Goal: Task Accomplishment & Management: Use online tool/utility

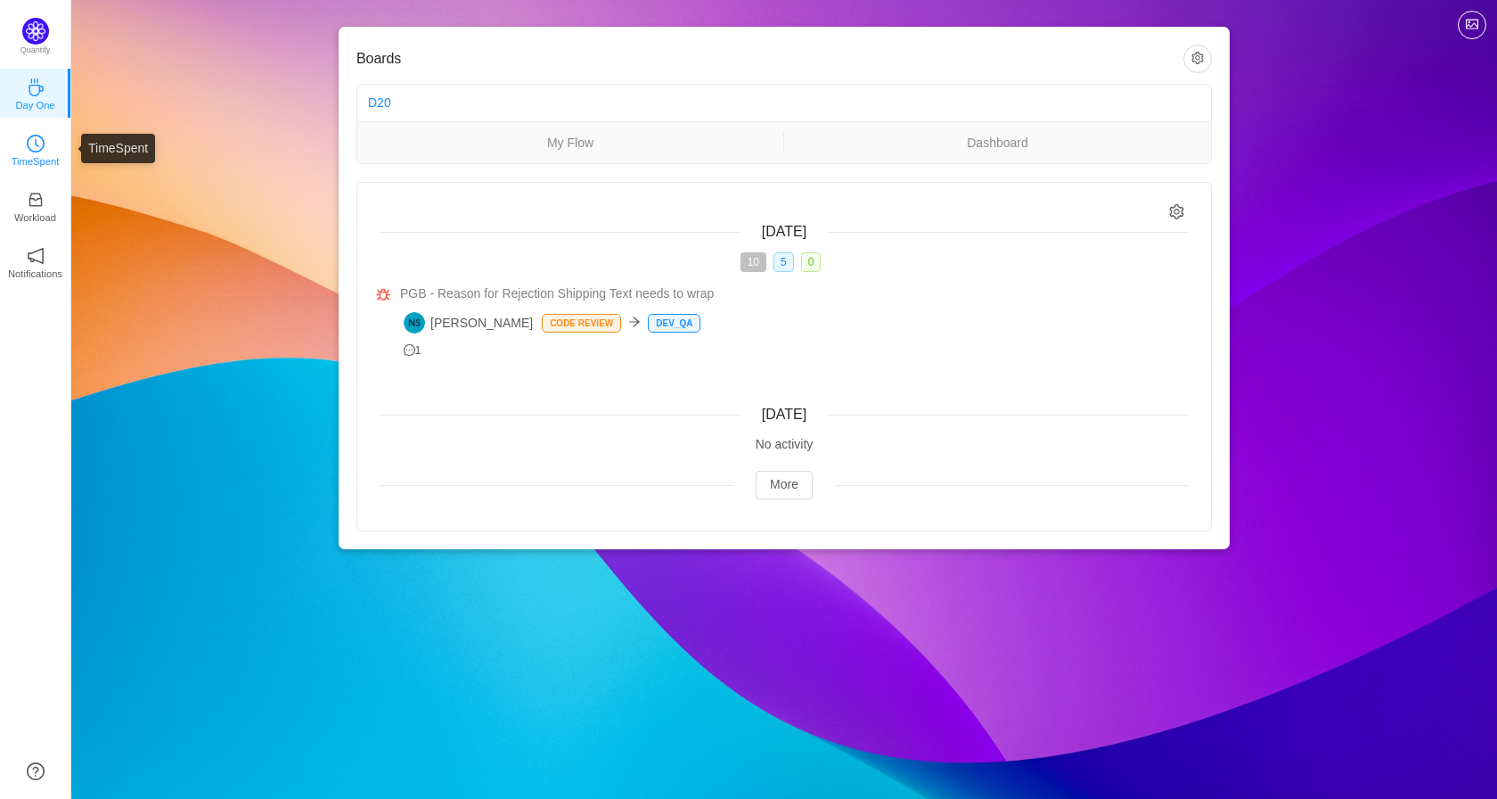
click at [31, 147] on icon "icon: clock-circle" at bounding box center [36, 144] width 18 height 18
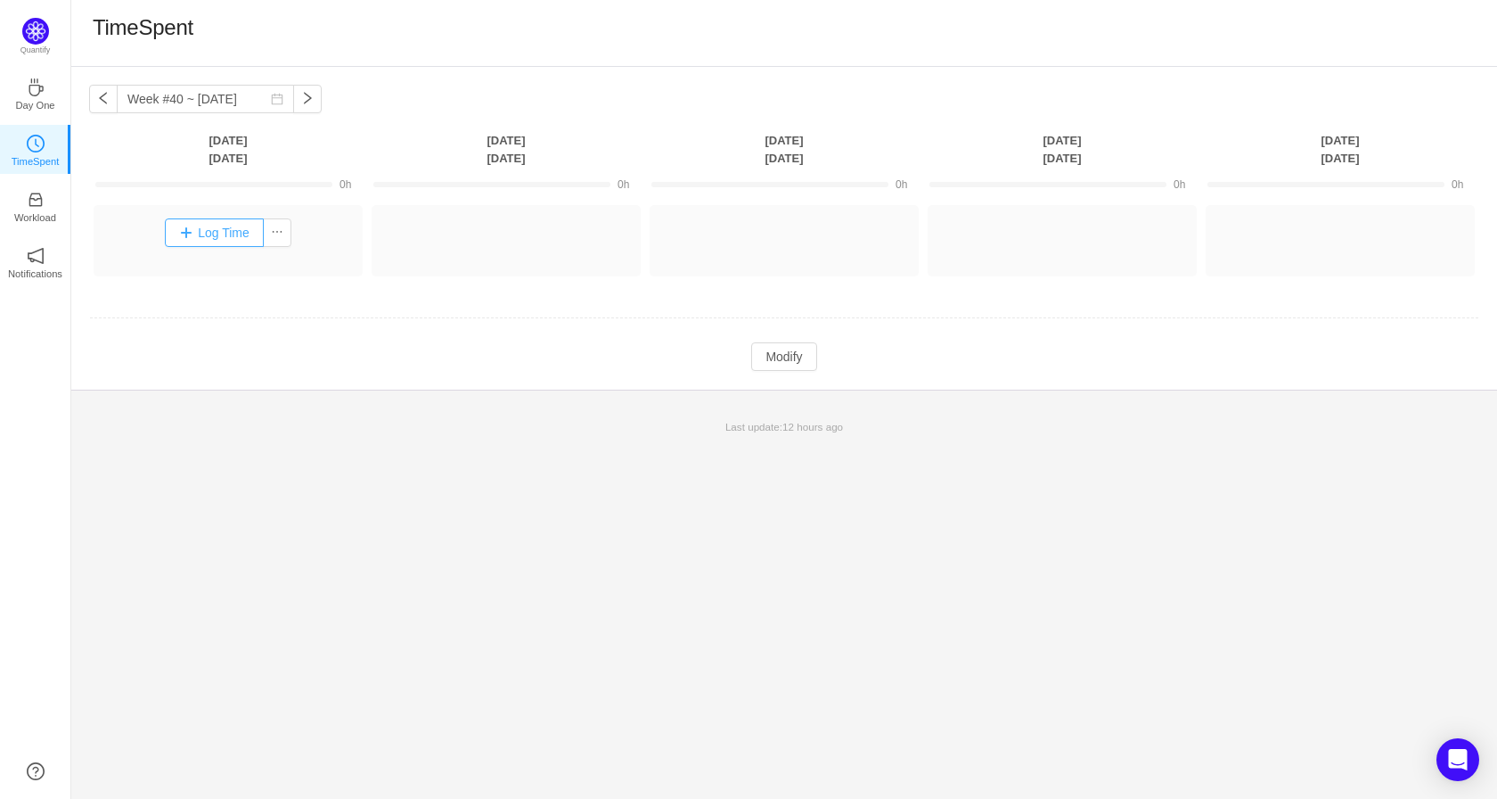
click at [209, 233] on button "Log Time" at bounding box center [214, 232] width 99 height 29
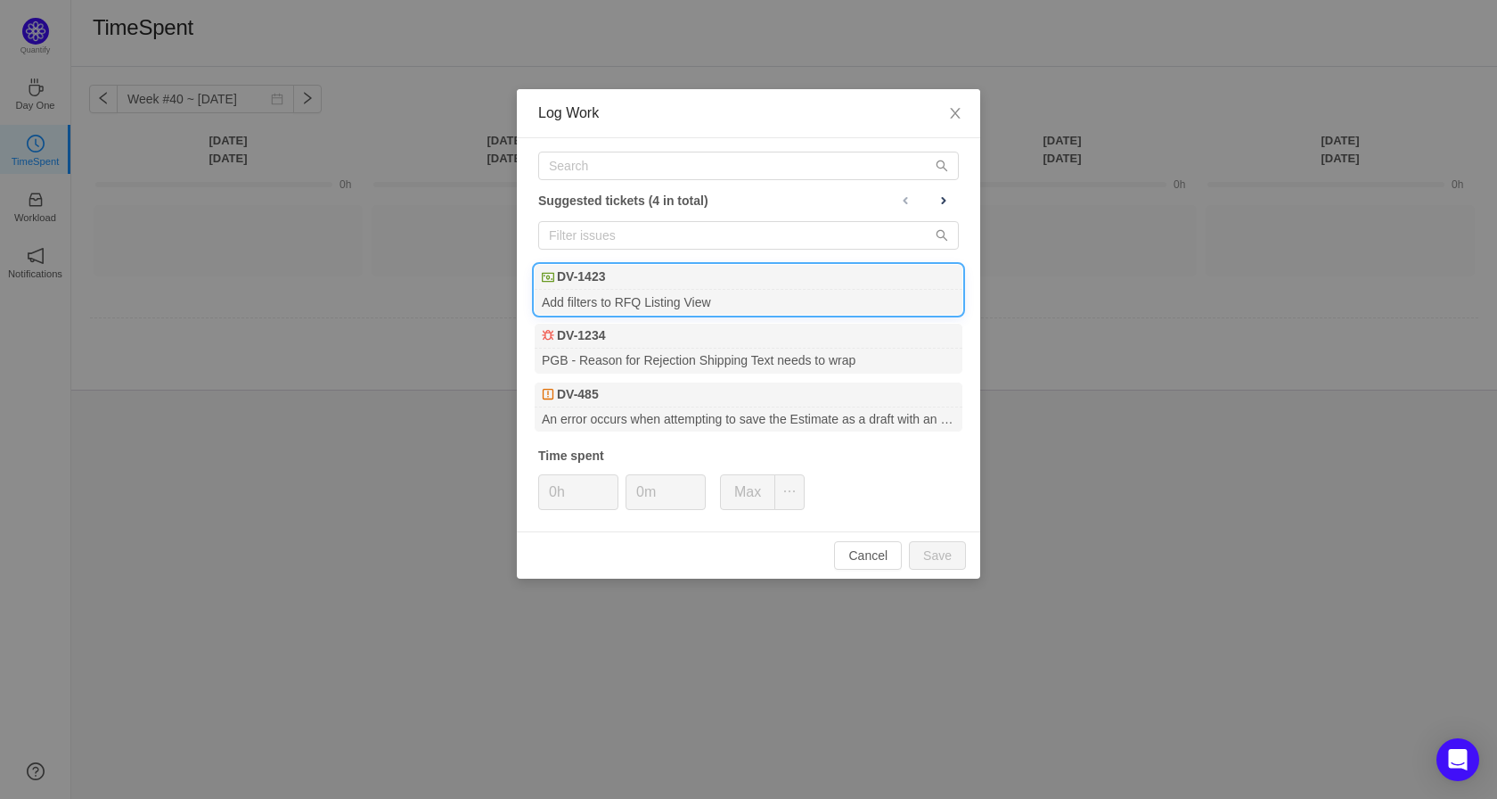
click at [688, 300] on div "Add filters to RFQ Listing View" at bounding box center [749, 302] width 428 height 24
click at [950, 554] on button "Save" at bounding box center [937, 555] width 57 height 29
type input "0h"
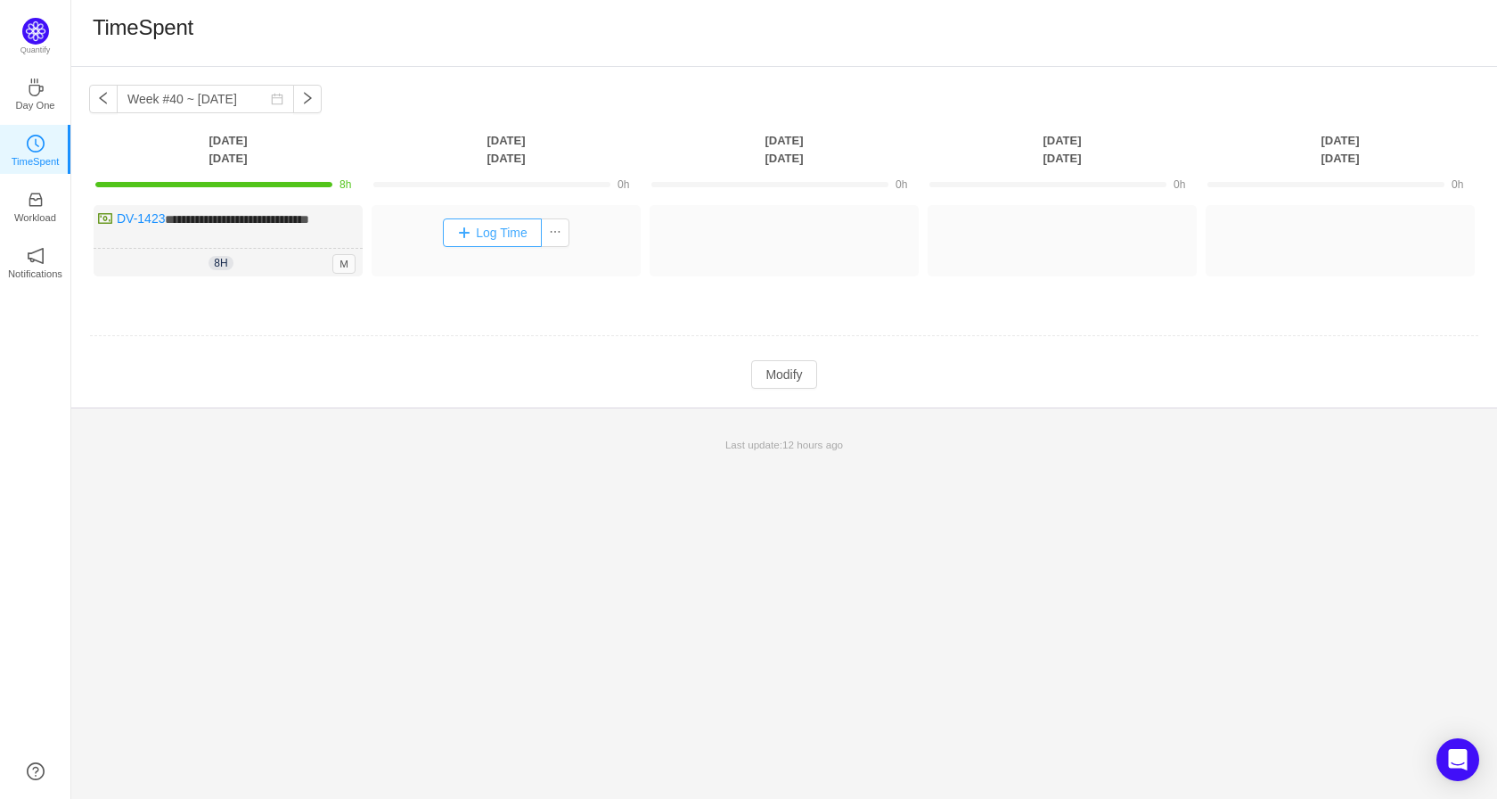
click at [529, 236] on button "Log Time" at bounding box center [492, 232] width 99 height 29
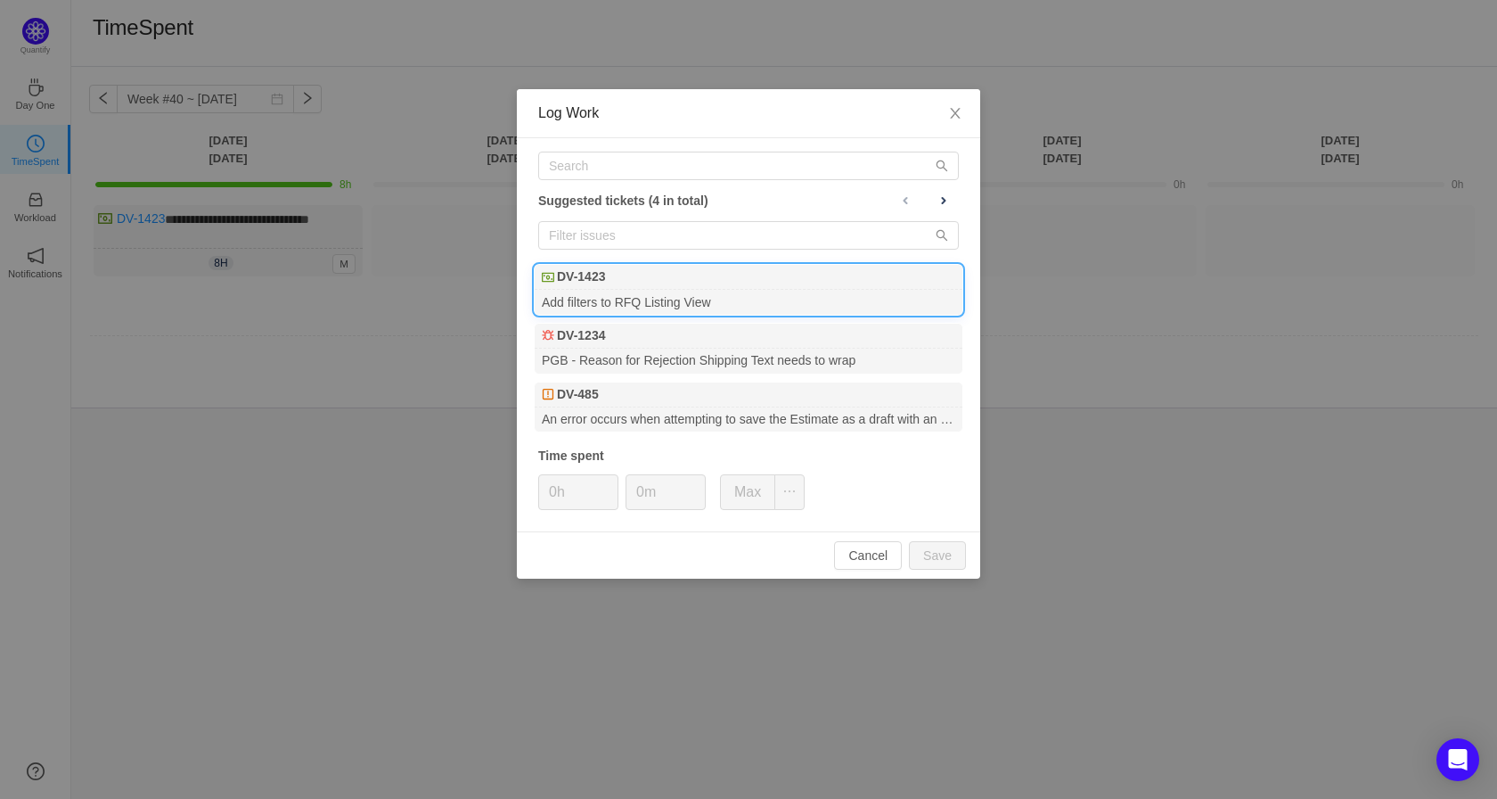
click at [585, 282] on b "DV-1423" at bounding box center [581, 276] width 48 height 19
click at [946, 550] on button "Save" at bounding box center [937, 555] width 57 height 29
type input "0h"
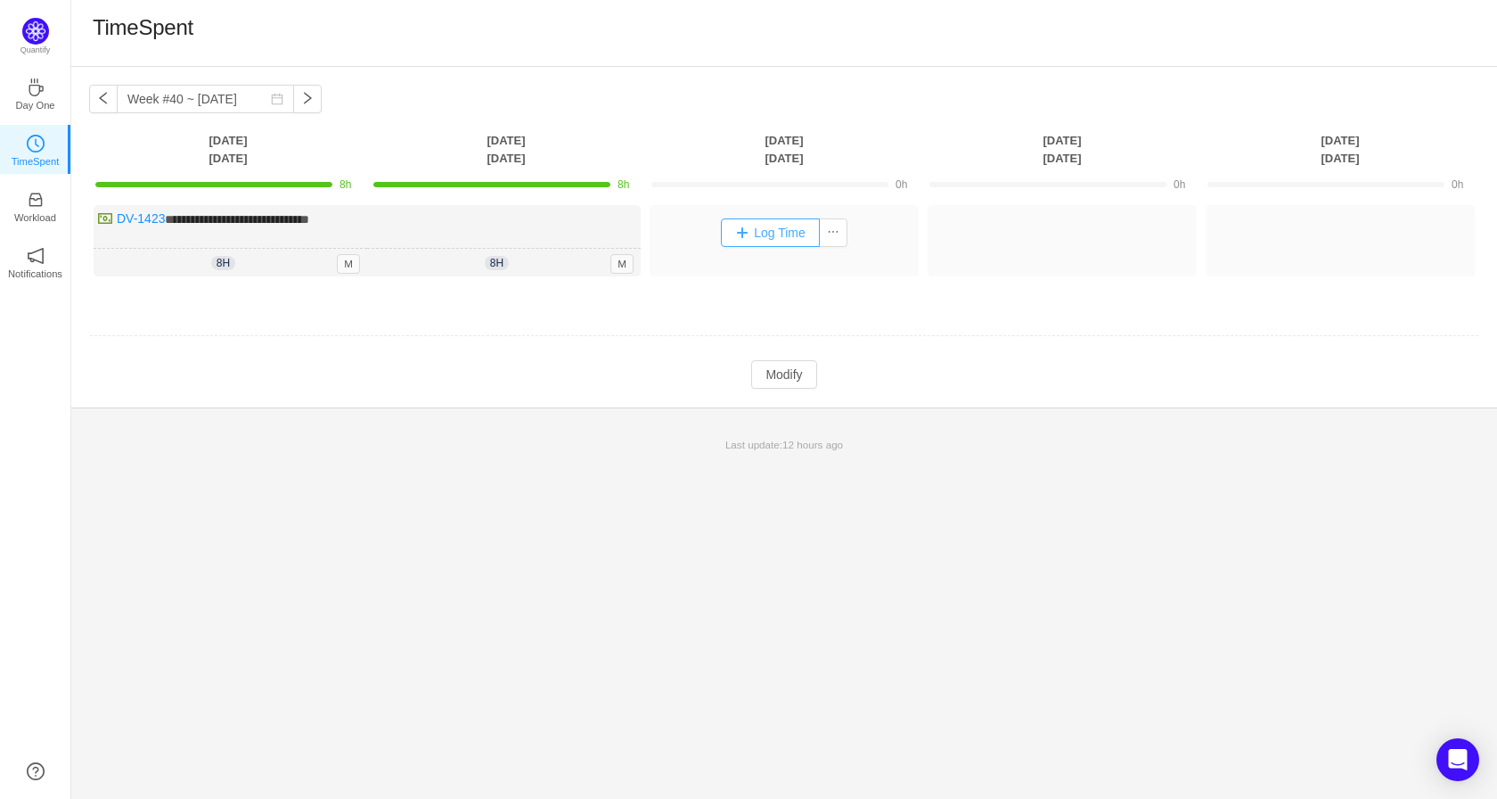
click at [756, 232] on button "Log Time" at bounding box center [770, 232] width 99 height 29
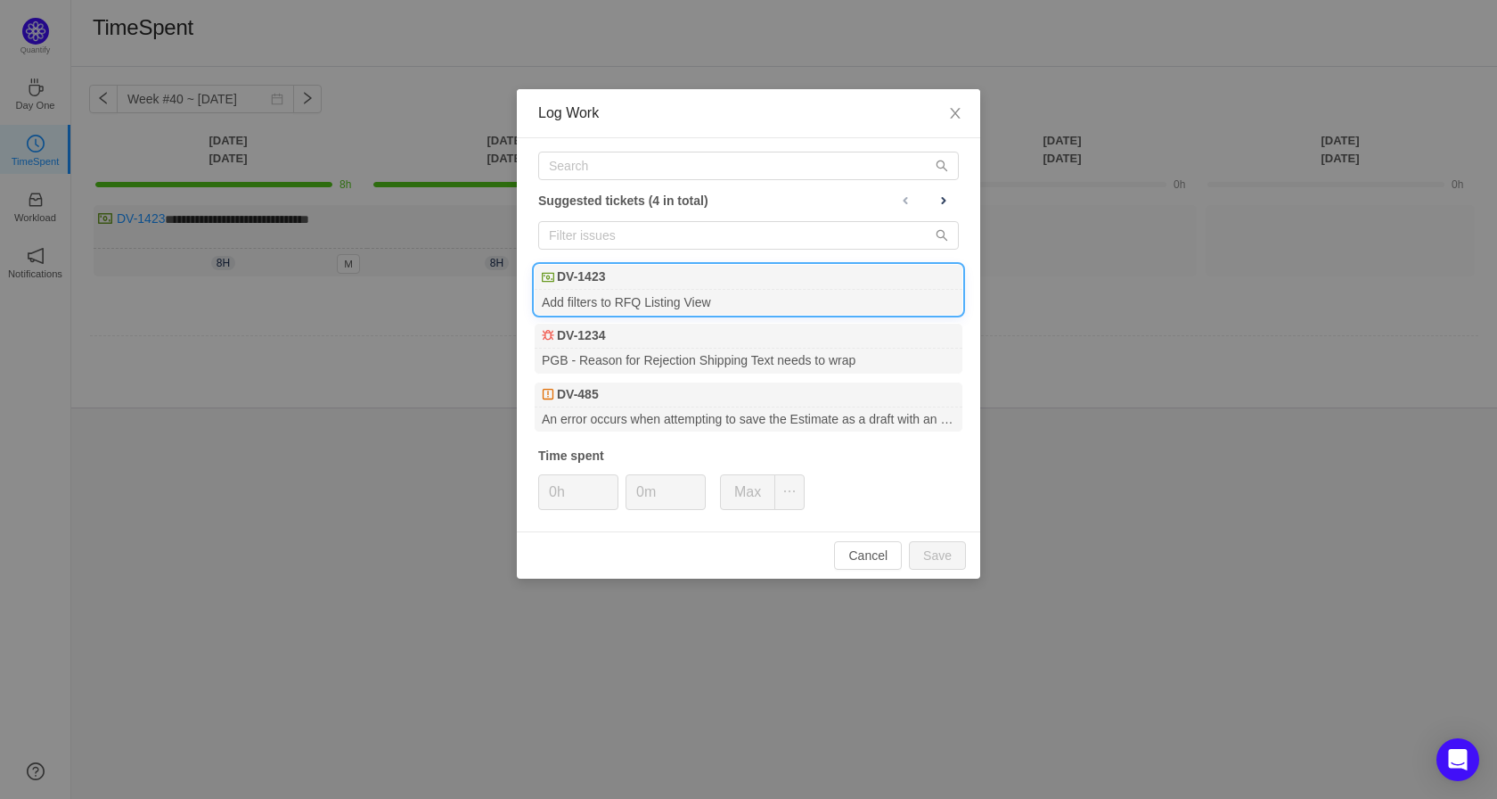
click at [620, 295] on div "Add filters to RFQ Listing View" at bounding box center [749, 302] width 428 height 24
click at [947, 553] on button "Save" at bounding box center [937, 555] width 57 height 29
type input "0h"
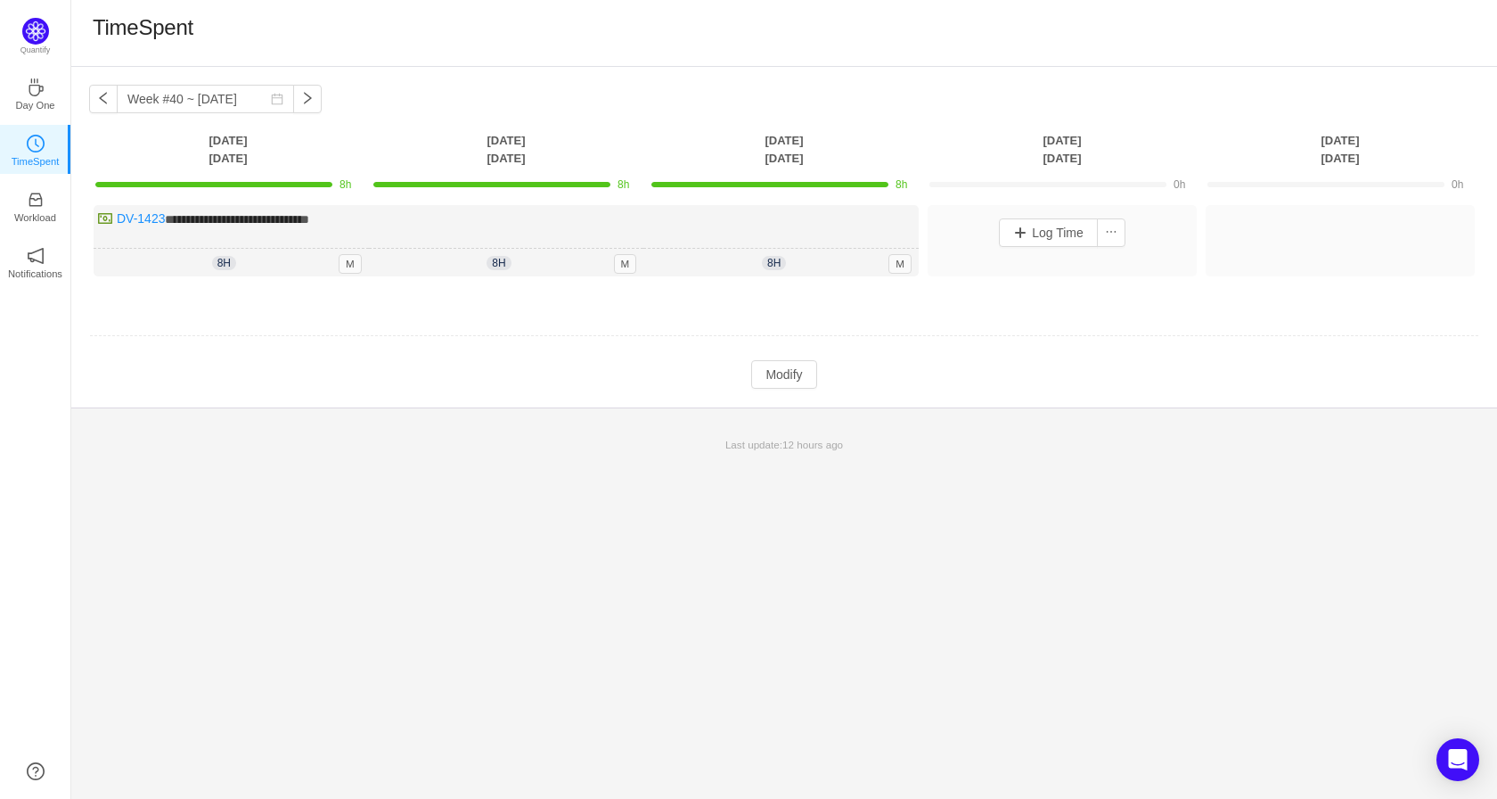
click at [1017, 212] on div "Log Time" at bounding box center [1062, 232] width 260 height 46
click at [1023, 233] on button "Log Time" at bounding box center [1048, 232] width 99 height 29
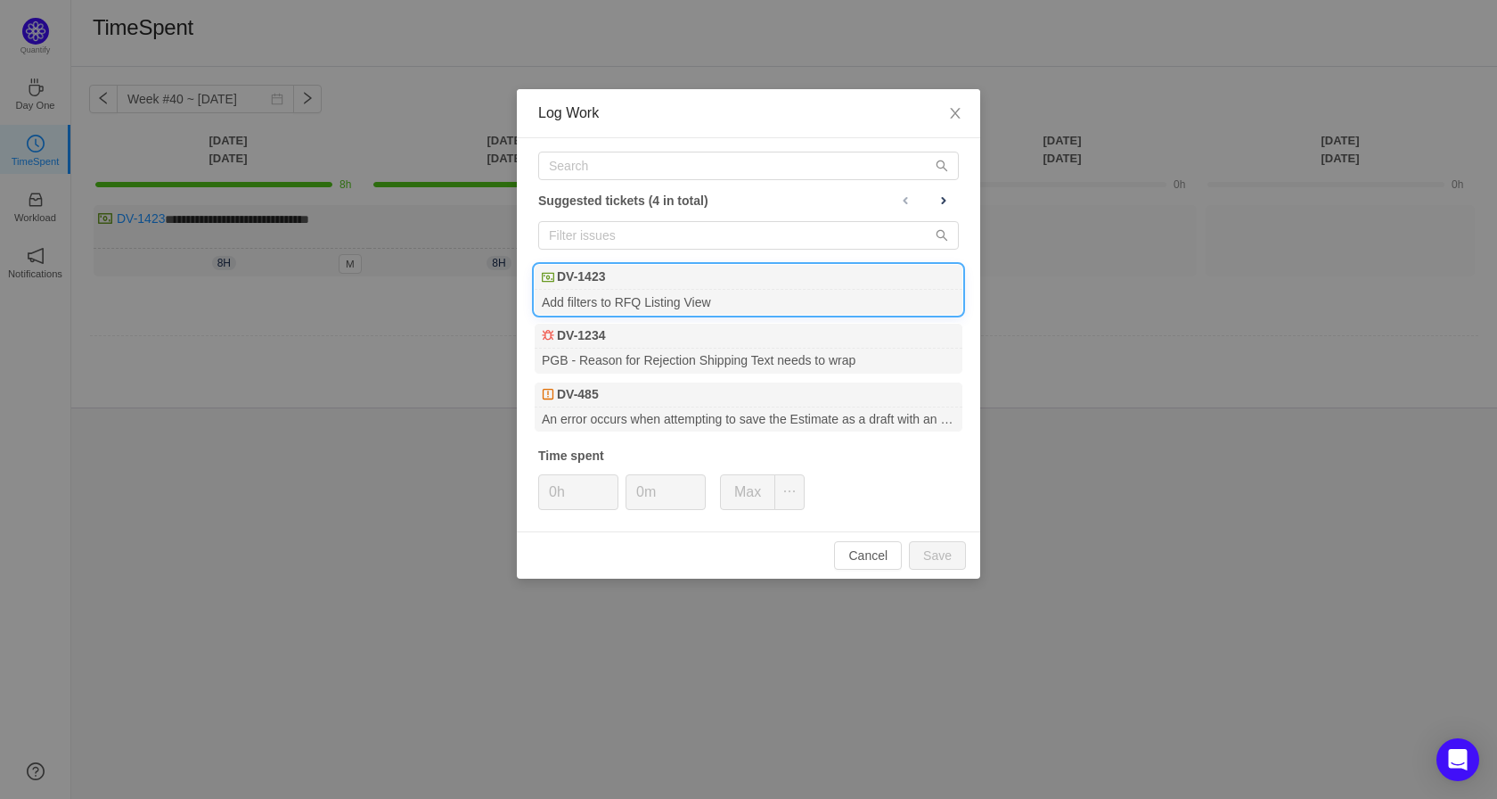
click at [583, 295] on div "Add filters to RFQ Listing View" at bounding box center [749, 302] width 428 height 24
click at [594, 487] on input "0h" at bounding box center [578, 492] width 78 height 34
drag, startPoint x: 594, startPoint y: 487, endPoint x: 482, endPoint y: 487, distance: 112.3
click at [483, 487] on div "Log Work Suggested tickets (4 in total) DV-1423 Add filters to RFQ Listing View…" at bounding box center [748, 399] width 1497 height 799
click at [915, 552] on button "Save" at bounding box center [937, 555] width 57 height 29
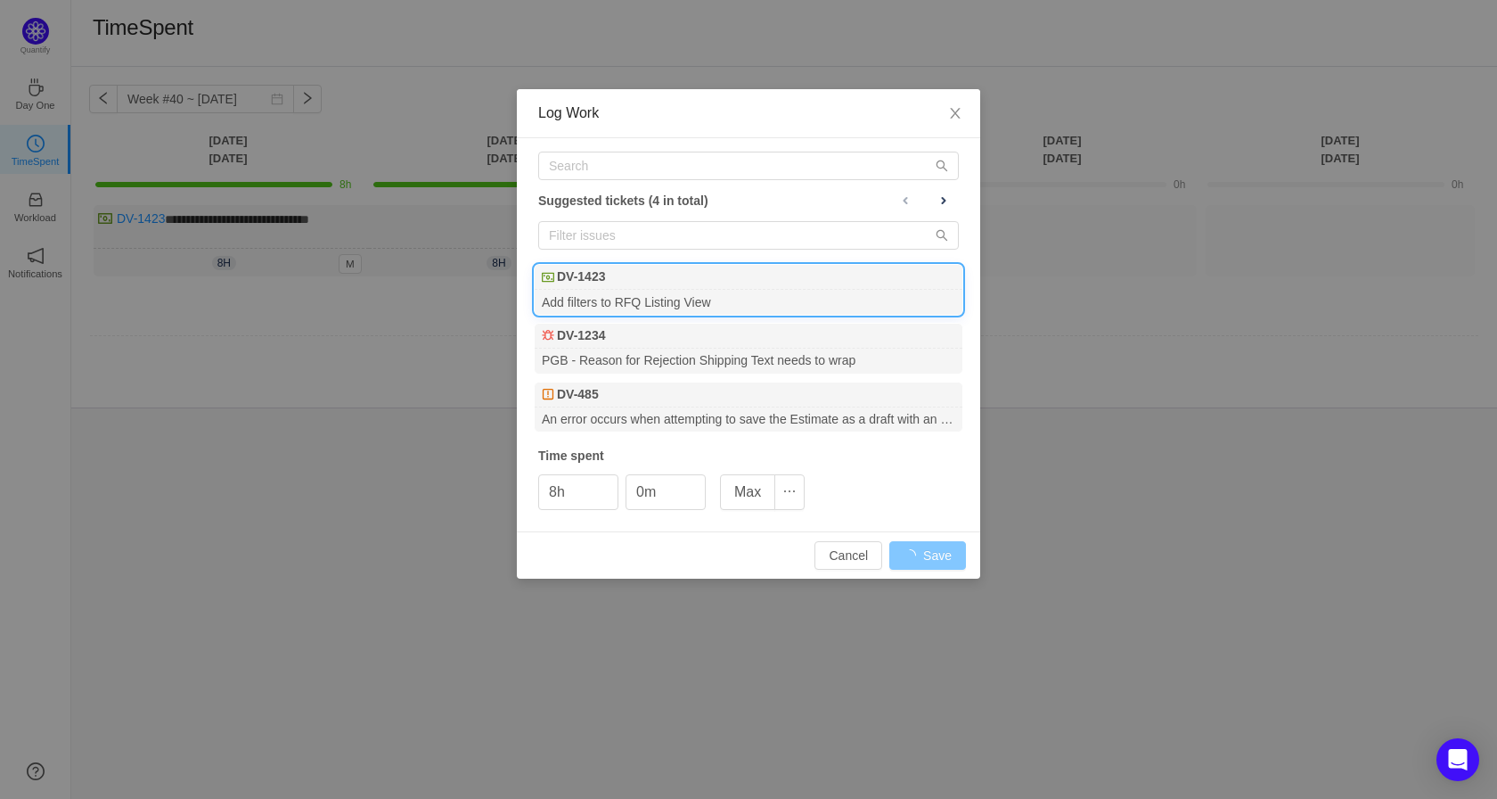
type input "0h"
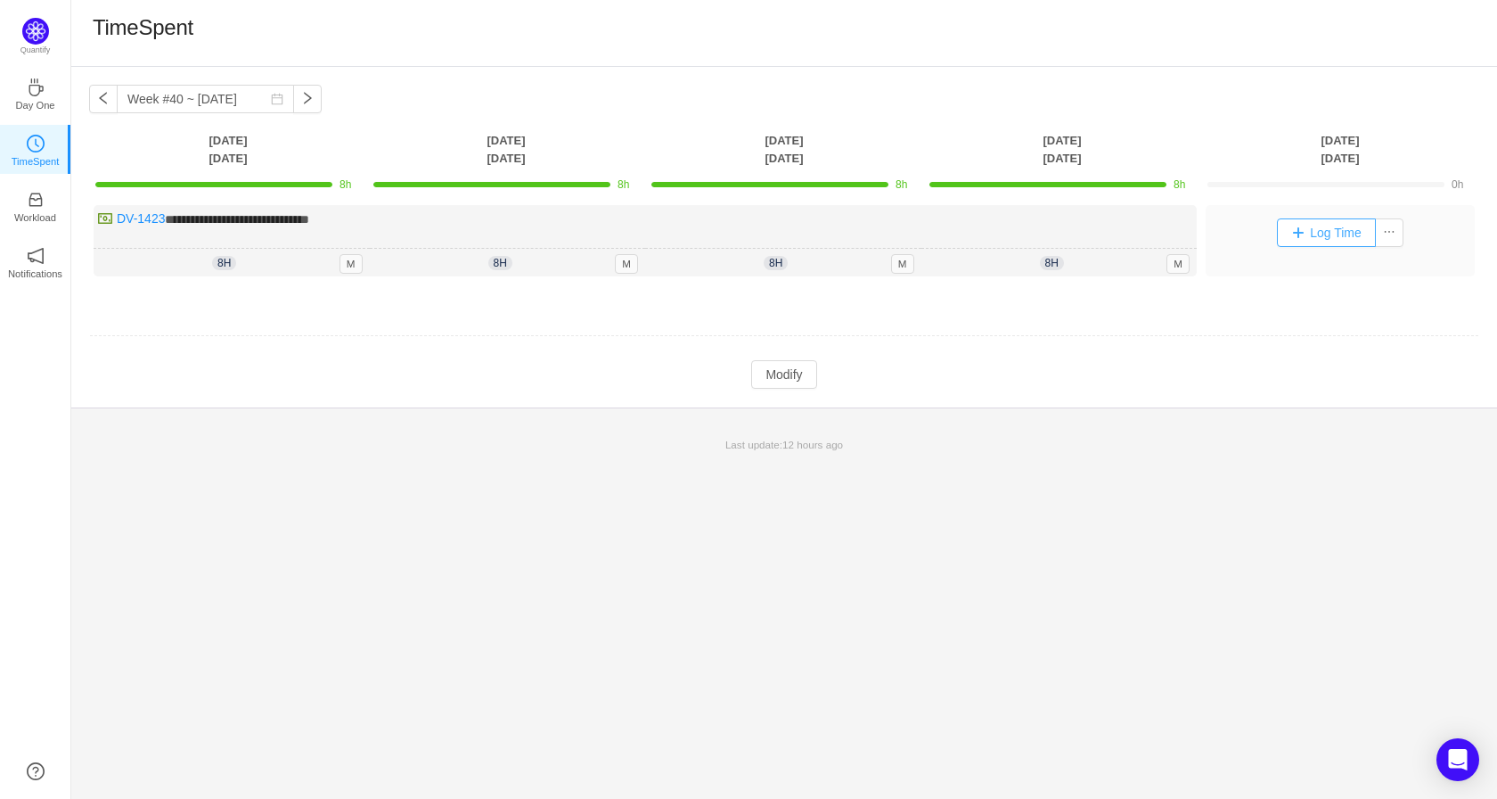
click at [1303, 233] on button "Log Time" at bounding box center [1326, 232] width 99 height 29
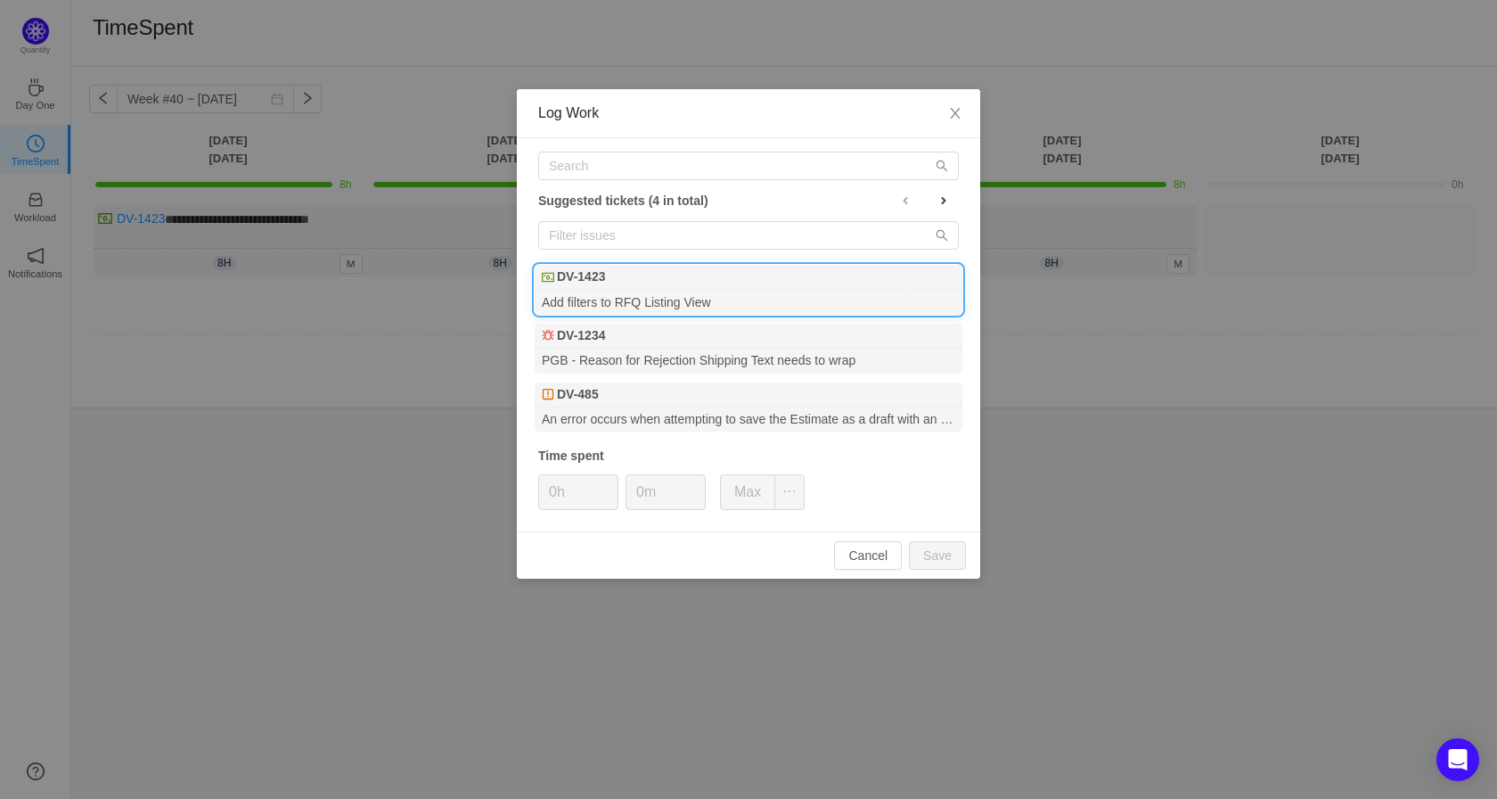
click at [652, 296] on div "Add filters to RFQ Listing View" at bounding box center [749, 302] width 428 height 24
click at [951, 554] on button "Save" at bounding box center [937, 555] width 57 height 29
type input "0h"
